Goal: Information Seeking & Learning: Learn about a topic

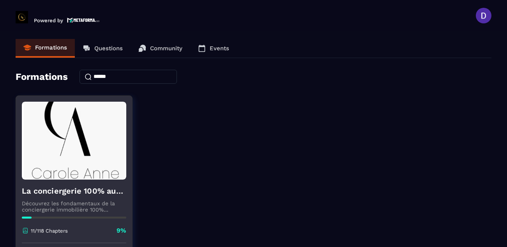
click at [41, 213] on div "La conciergerie 100% automatisée Découvrez les fondamentaux de la conciergerie …" at bounding box center [74, 212] width 116 height 64
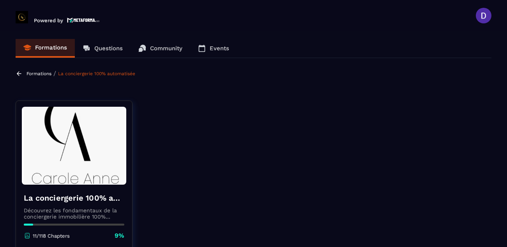
click at [27, 234] on icon at bounding box center [27, 235] width 4 height 4
click at [53, 237] on p "11/118 Chapters" at bounding box center [51, 236] width 37 height 6
click at [27, 237] on icon at bounding box center [27, 235] width 7 height 7
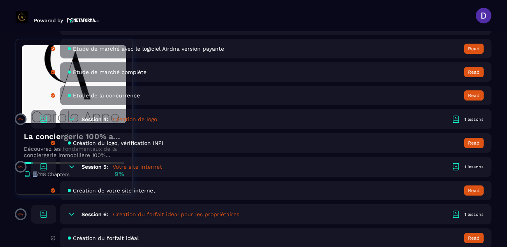
scroll to position [483, 0]
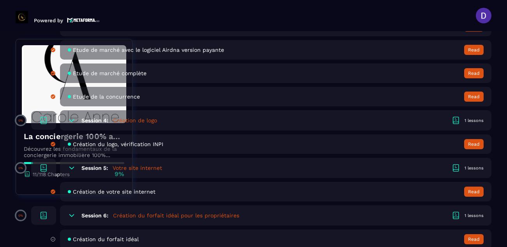
click at [107, 189] on span "Création de votre site internet" at bounding box center [114, 192] width 83 height 6
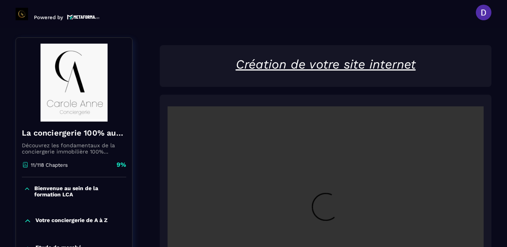
scroll to position [81, 0]
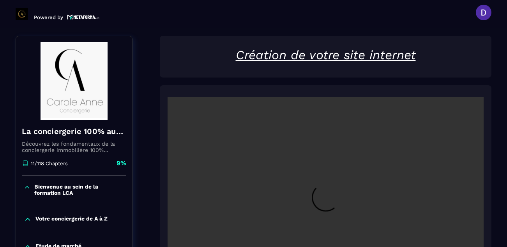
click at [25, 164] on icon at bounding box center [25, 163] width 7 height 7
click at [106, 223] on p "Votre conciergerie de A à Z" at bounding box center [71, 220] width 72 height 8
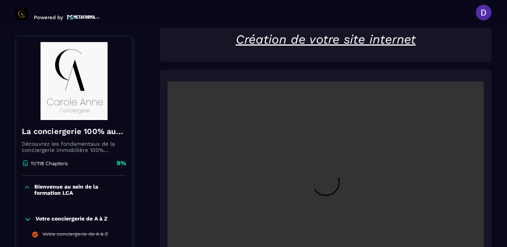
scroll to position [112, 0]
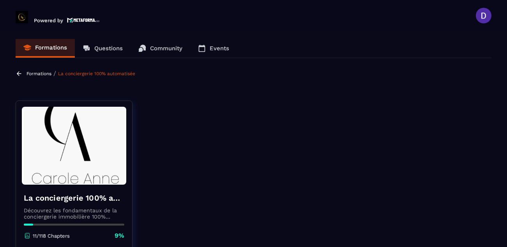
click at [25, 235] on icon at bounding box center [27, 235] width 4 height 4
click at [28, 235] on icon at bounding box center [27, 235] width 7 height 7
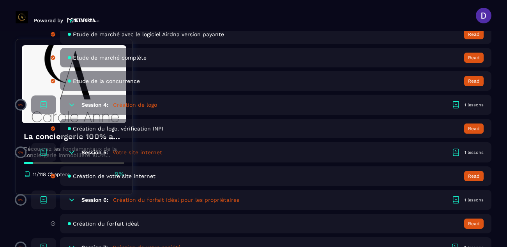
scroll to position [483, 0]
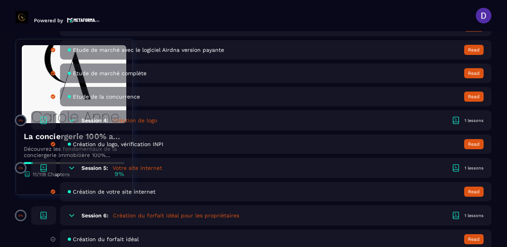
click at [155, 217] on h5 "Création du forfait idéal pour les propriétaires" at bounding box center [176, 216] width 126 height 8
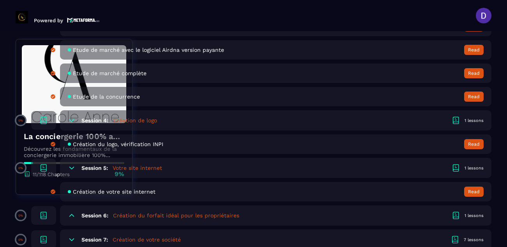
click at [143, 215] on h5 "Création du forfait idéal pour les propriétaires" at bounding box center [176, 216] width 126 height 8
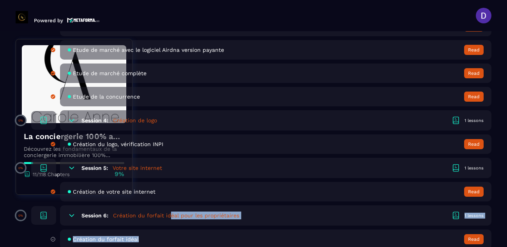
drag, startPoint x: 168, startPoint y: 216, endPoint x: 170, endPoint y: 240, distance: 24.6
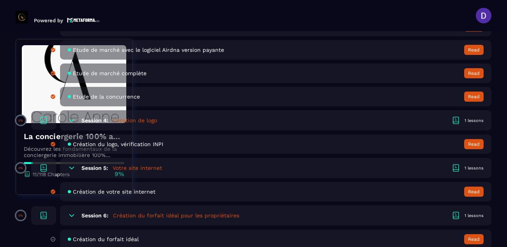
click at [123, 213] on h5 "Création du forfait idéal pour les propriétaires" at bounding box center [176, 216] width 126 height 8
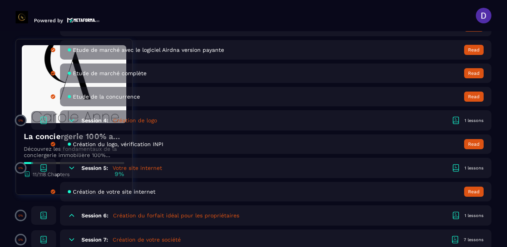
click at [123, 213] on h5 "Création du forfait idéal pour les propriétaires" at bounding box center [176, 216] width 126 height 8
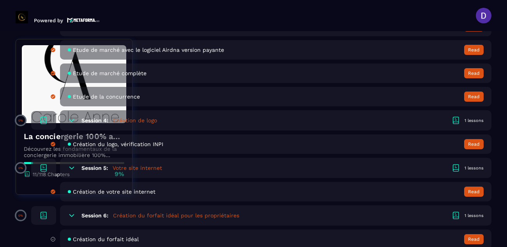
click at [118, 240] on span "Création du forfait idéal" at bounding box center [106, 239] width 66 height 6
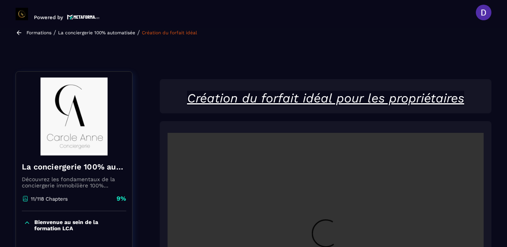
scroll to position [81, 0]
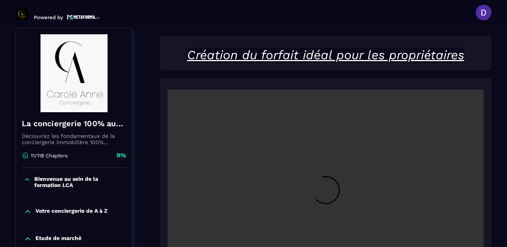
drag, startPoint x: 493, startPoint y: 87, endPoint x: 491, endPoint y: 120, distance: 32.4
click at [491, 120] on section "Formations Questions Community Events Formations / La conciergerie 100% automat…" at bounding box center [253, 137] width 507 height 219
click at [374, 147] on video at bounding box center [326, 195] width 316 height 211
click at [319, 55] on u "Création du forfait idéal pour les propriétaires" at bounding box center [325, 55] width 277 height 15
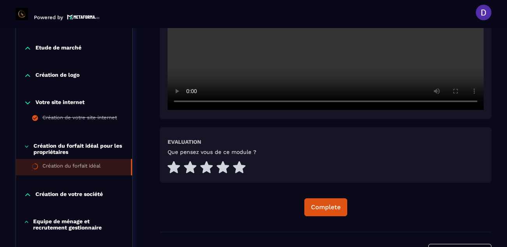
scroll to position [284, 0]
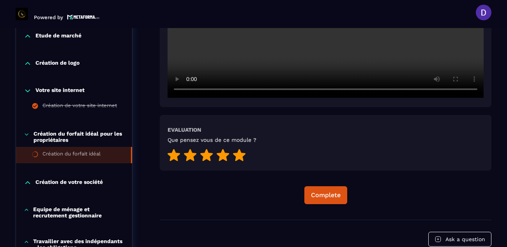
click at [243, 154] on icon at bounding box center [239, 155] width 12 height 12
click at [322, 192] on div "Complete" at bounding box center [326, 195] width 30 height 8
click at [319, 193] on div "Continue" at bounding box center [326, 195] width 28 height 8
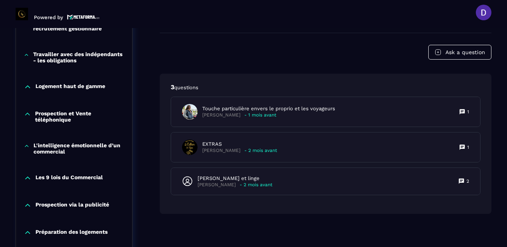
scroll to position [486, 0]
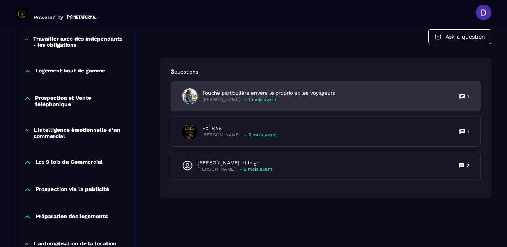
click at [264, 98] on p "- 1 mois avant" at bounding box center [260, 100] width 32 height 6
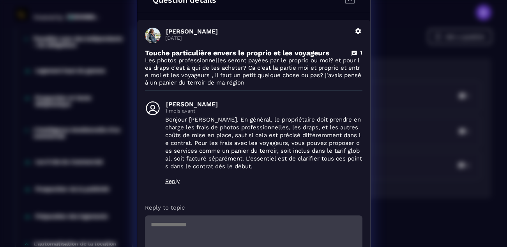
scroll to position [0, 0]
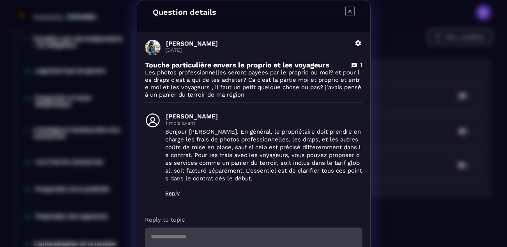
click at [348, 9] on icon "Modal window" at bounding box center [349, 11] width 9 height 9
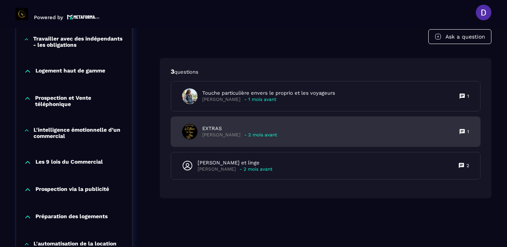
click at [225, 135] on p "[PERSON_NAME]" at bounding box center [221, 135] width 38 height 6
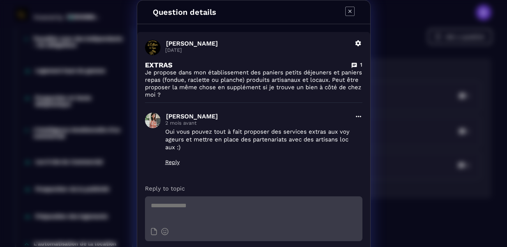
click at [345, 10] on icon "Modal window" at bounding box center [349, 11] width 9 height 9
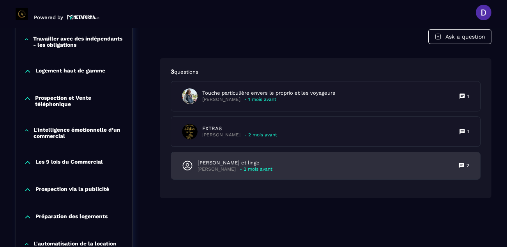
click at [217, 165] on p "[PERSON_NAME] et linge" at bounding box center [235, 162] width 75 height 7
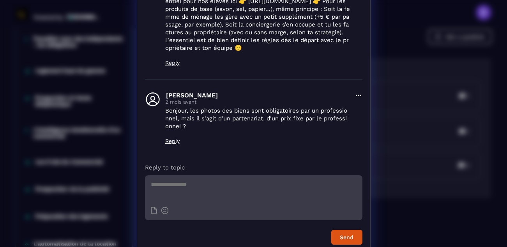
scroll to position [225, 0]
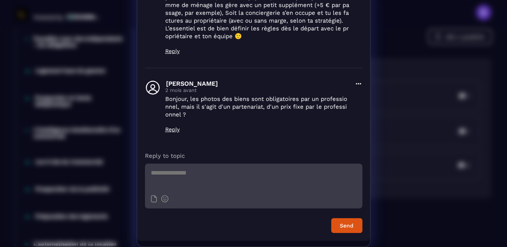
click at [443, 42] on div "Question details [PERSON_NAME] [DATE] [PERSON_NAME] et linge 2 Bonjour j’ai enc…" at bounding box center [253, 11] width 507 height 472
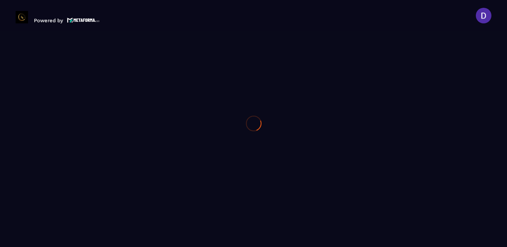
scroll to position [0, 0]
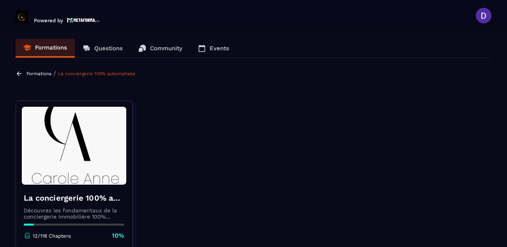
click at [93, 210] on p "Découvrez les fondamentaux de la conciergerie immobilière 100% automatisée. Cet…" at bounding box center [74, 213] width 101 height 12
click at [85, 154] on img at bounding box center [74, 146] width 104 height 78
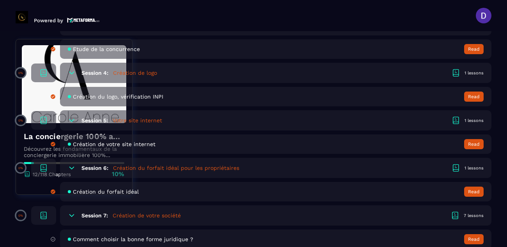
scroll to position [530, 0]
